Goal: Transaction & Acquisition: Purchase product/service

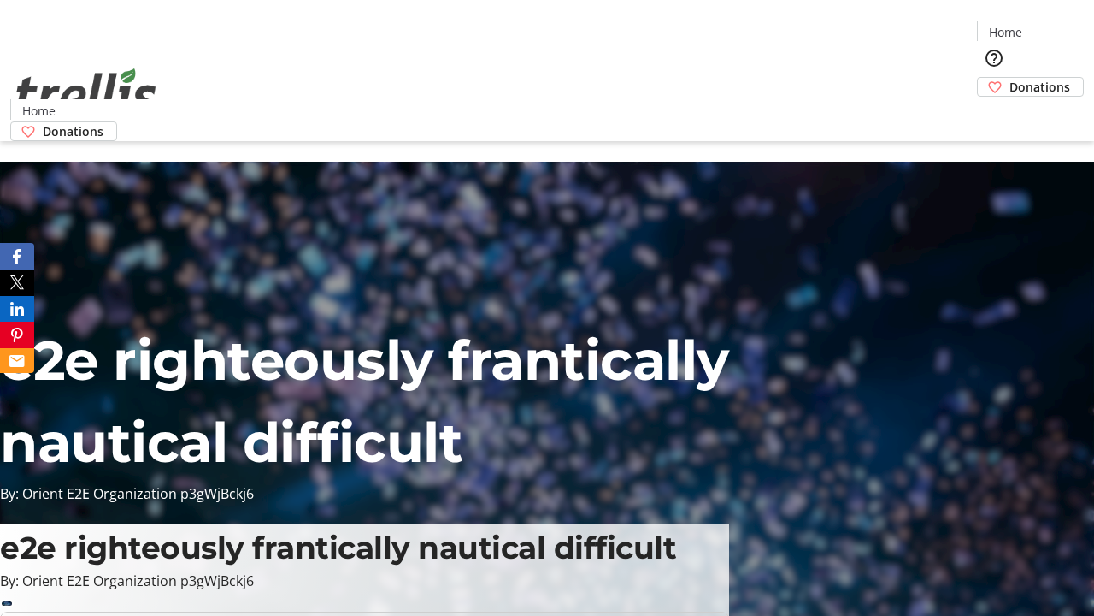
click at [1010, 78] on span "Donations" at bounding box center [1040, 87] width 61 height 18
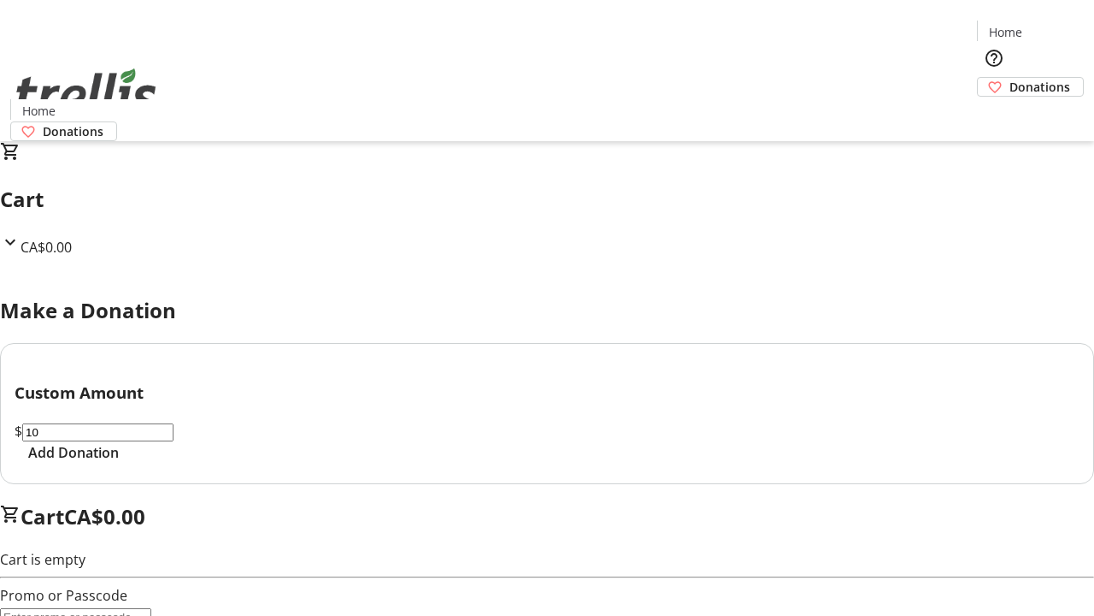
click at [119, 463] on span "Add Donation" at bounding box center [73, 452] width 91 height 21
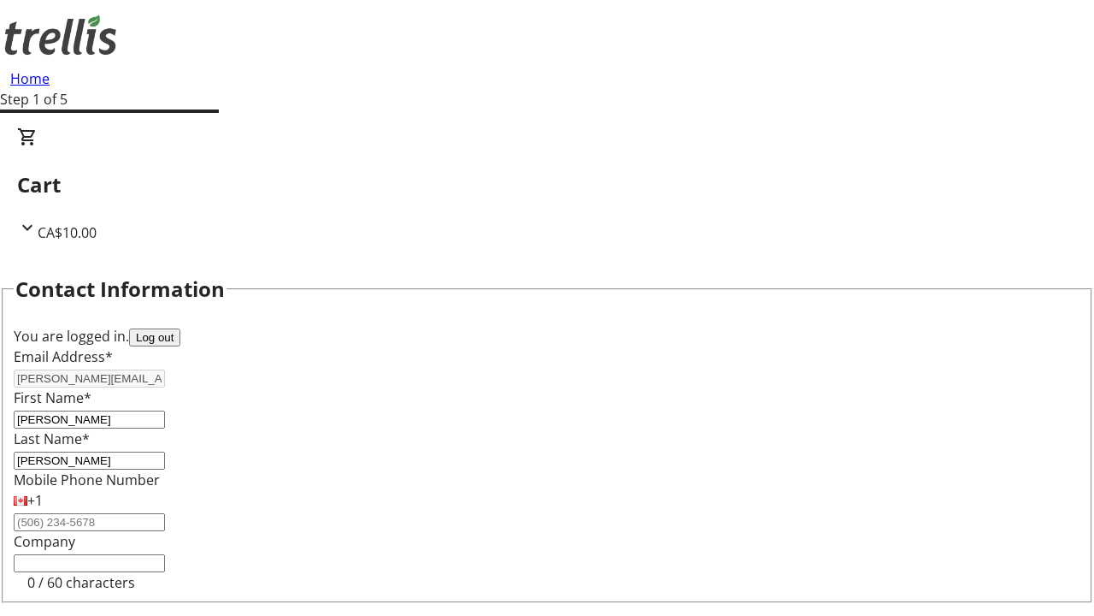
scroll to position [229, 0]
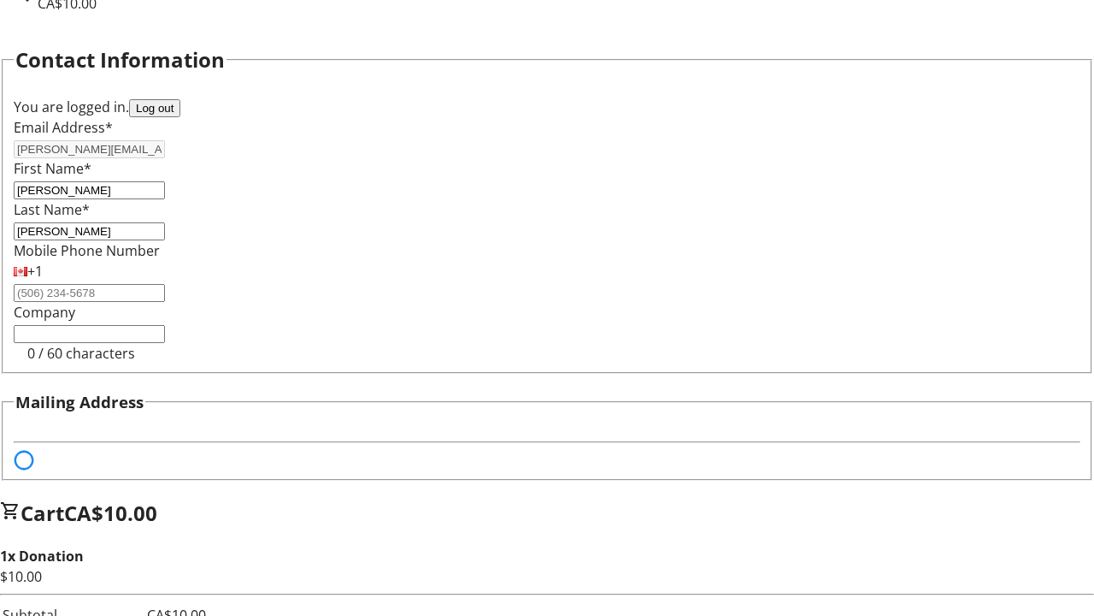
select select "BC"
select select "CA"
